Goal: Find specific page/section: Find specific page/section

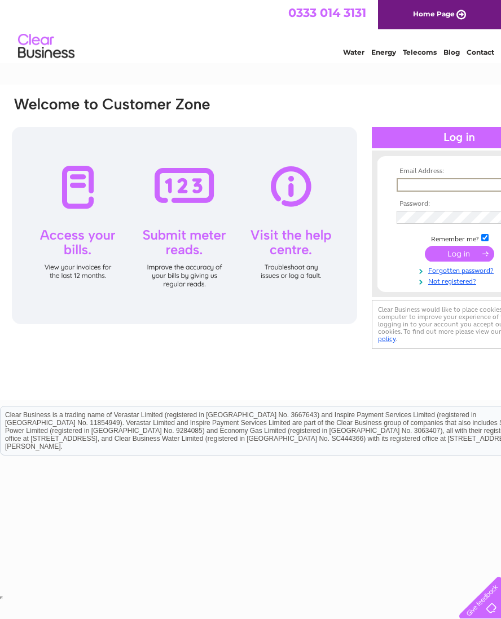
type input "[EMAIL_ADDRESS][DOMAIN_NAME]"
click at [457, 254] on input "submit" at bounding box center [459, 254] width 69 height 16
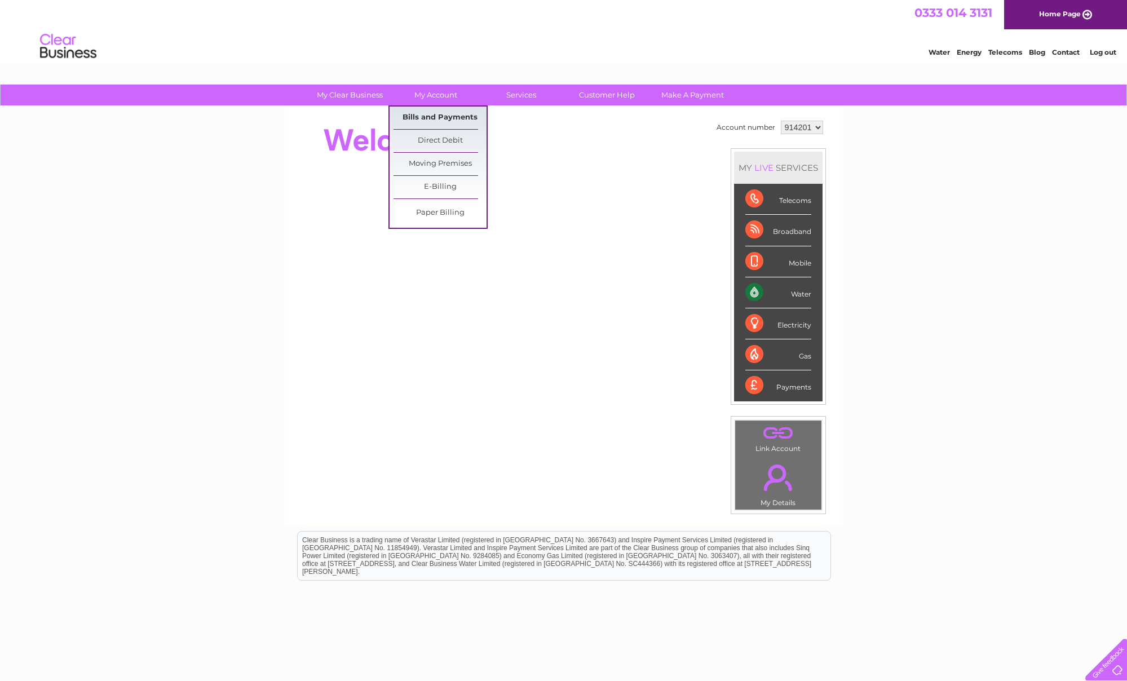
click at [431, 115] on link "Bills and Payments" at bounding box center [440, 118] width 93 height 23
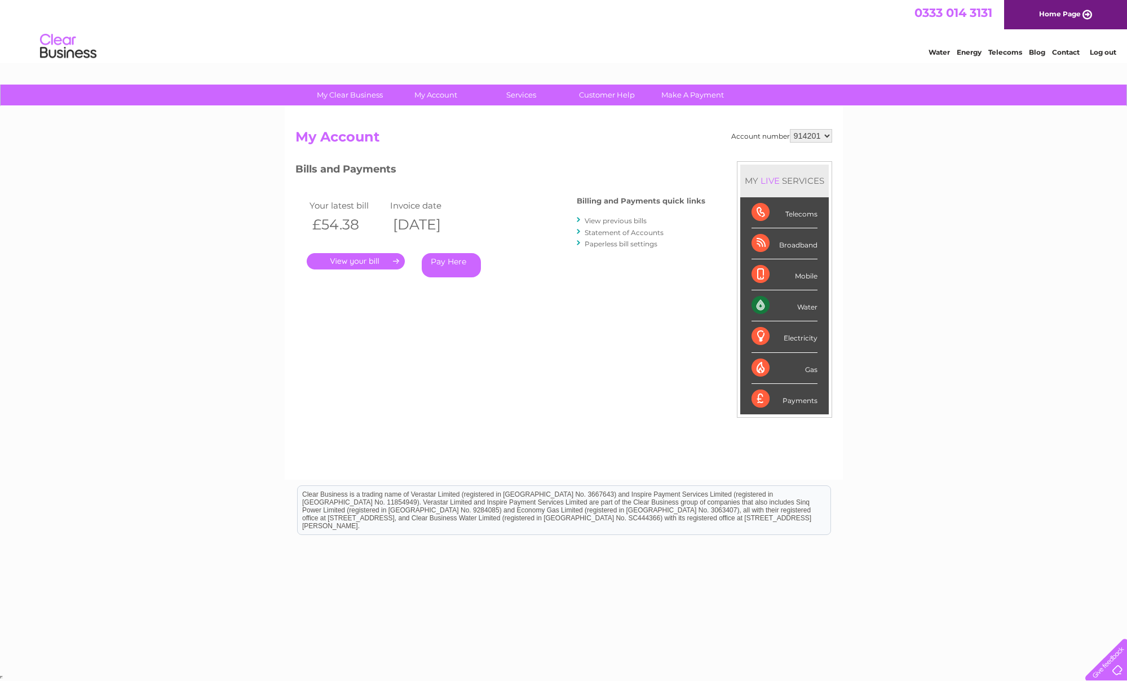
click at [365, 262] on link "." at bounding box center [356, 261] width 98 height 16
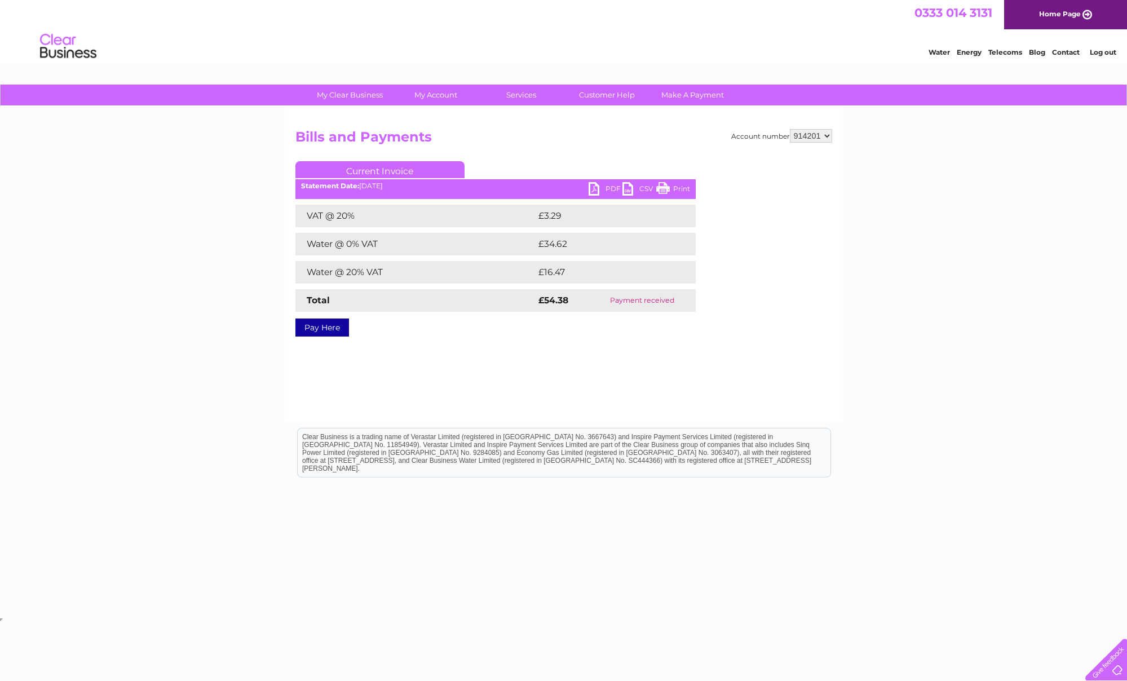
click at [598, 188] on link "PDF" at bounding box center [606, 190] width 34 height 16
